Goal: Task Accomplishment & Management: Manage account settings

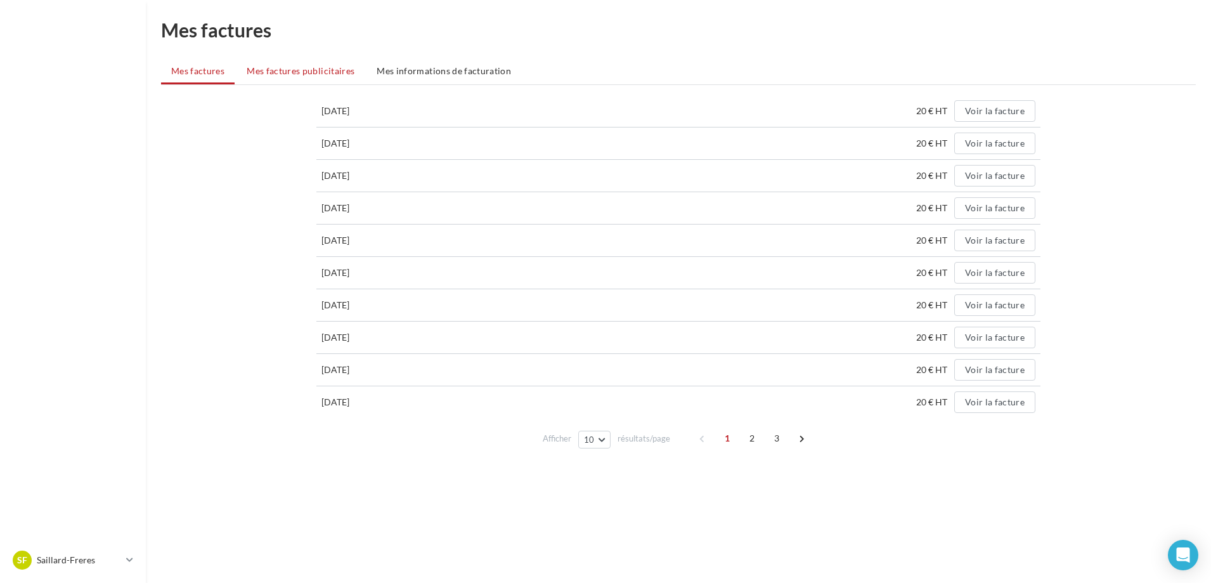
click at [314, 72] on span "Mes factures publicitaires" at bounding box center [301, 70] width 108 height 11
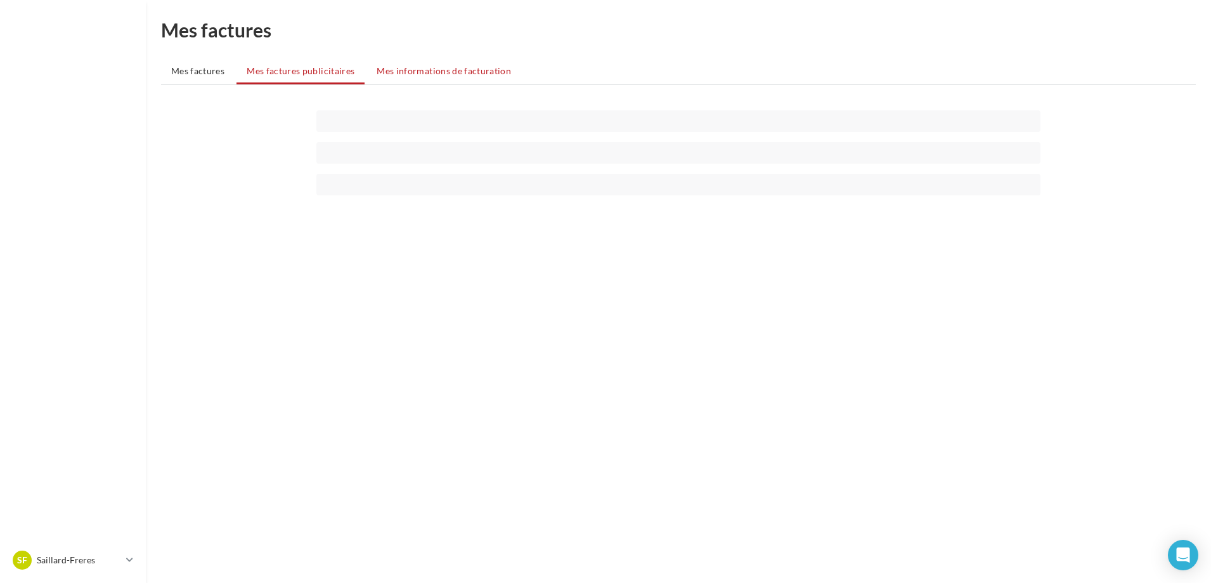
click at [411, 72] on span "Mes informations de facturation" at bounding box center [444, 70] width 134 height 11
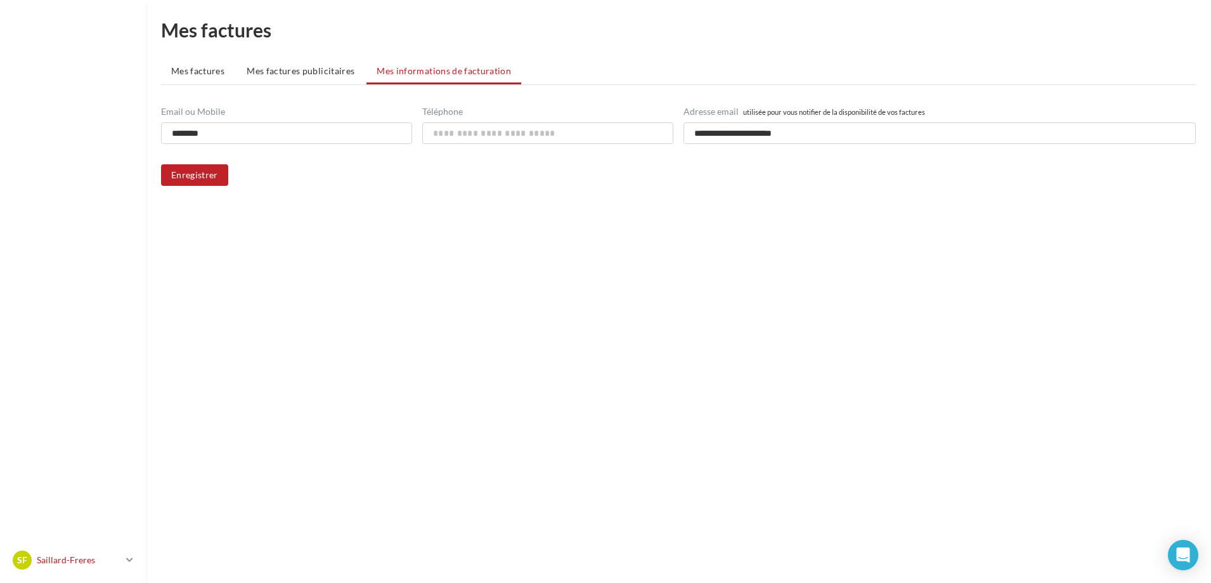
click at [129, 555] on icon at bounding box center [129, 559] width 7 height 11
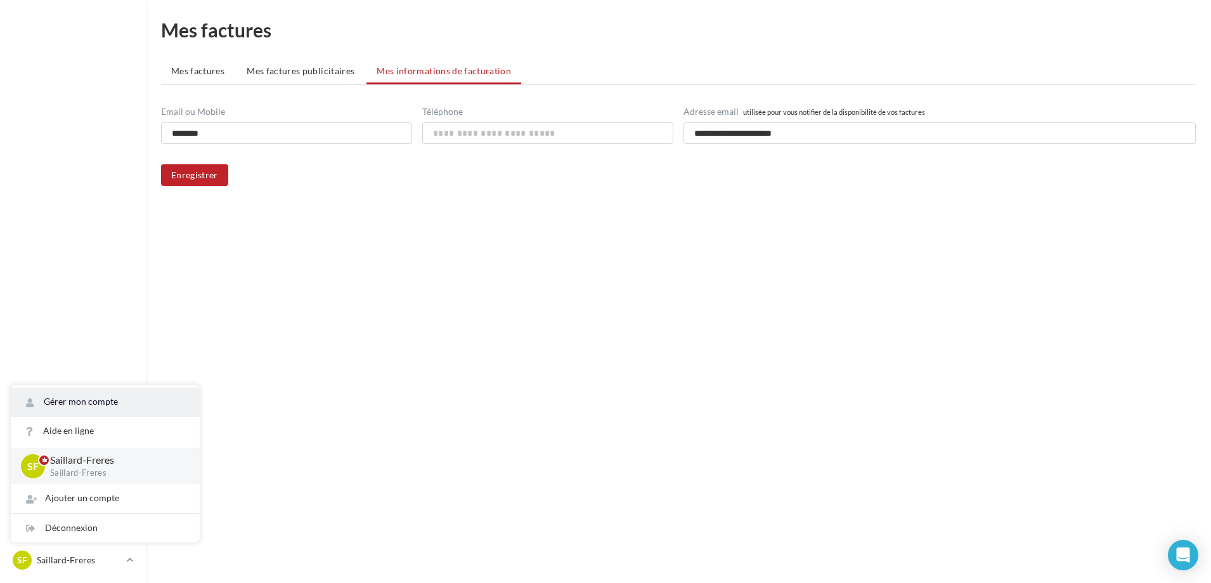
click at [132, 401] on link "Gérer mon compte" at bounding box center [105, 401] width 189 height 29
